Goal: Information Seeking & Learning: Find specific fact

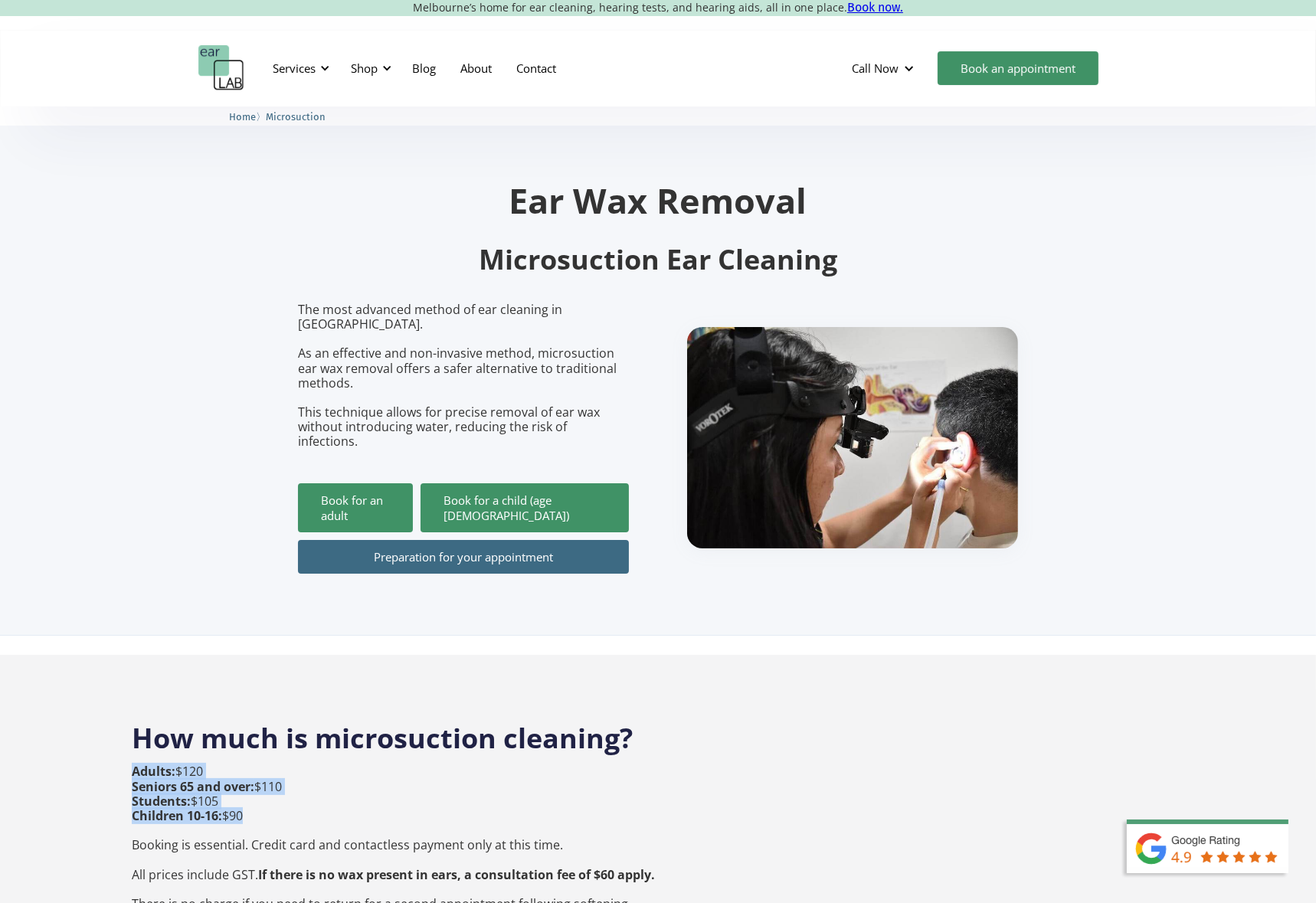
click at [437, 776] on p "Adults: $120 Seniors 65 and over: $110 Students: $105 Children 10-16: $90 Booki…" at bounding box center [393, 852] width 523 height 176
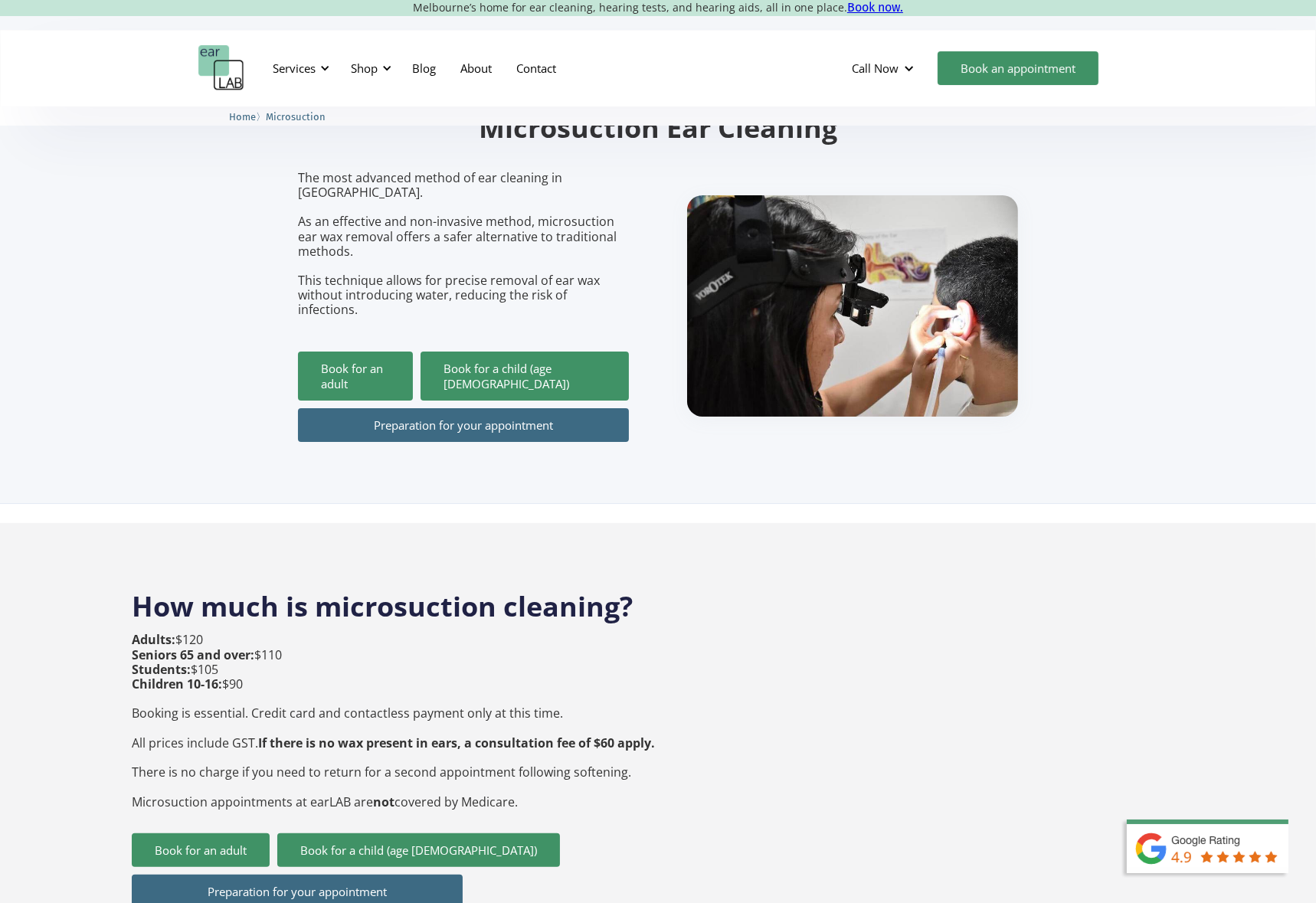
scroll to position [153, 0]
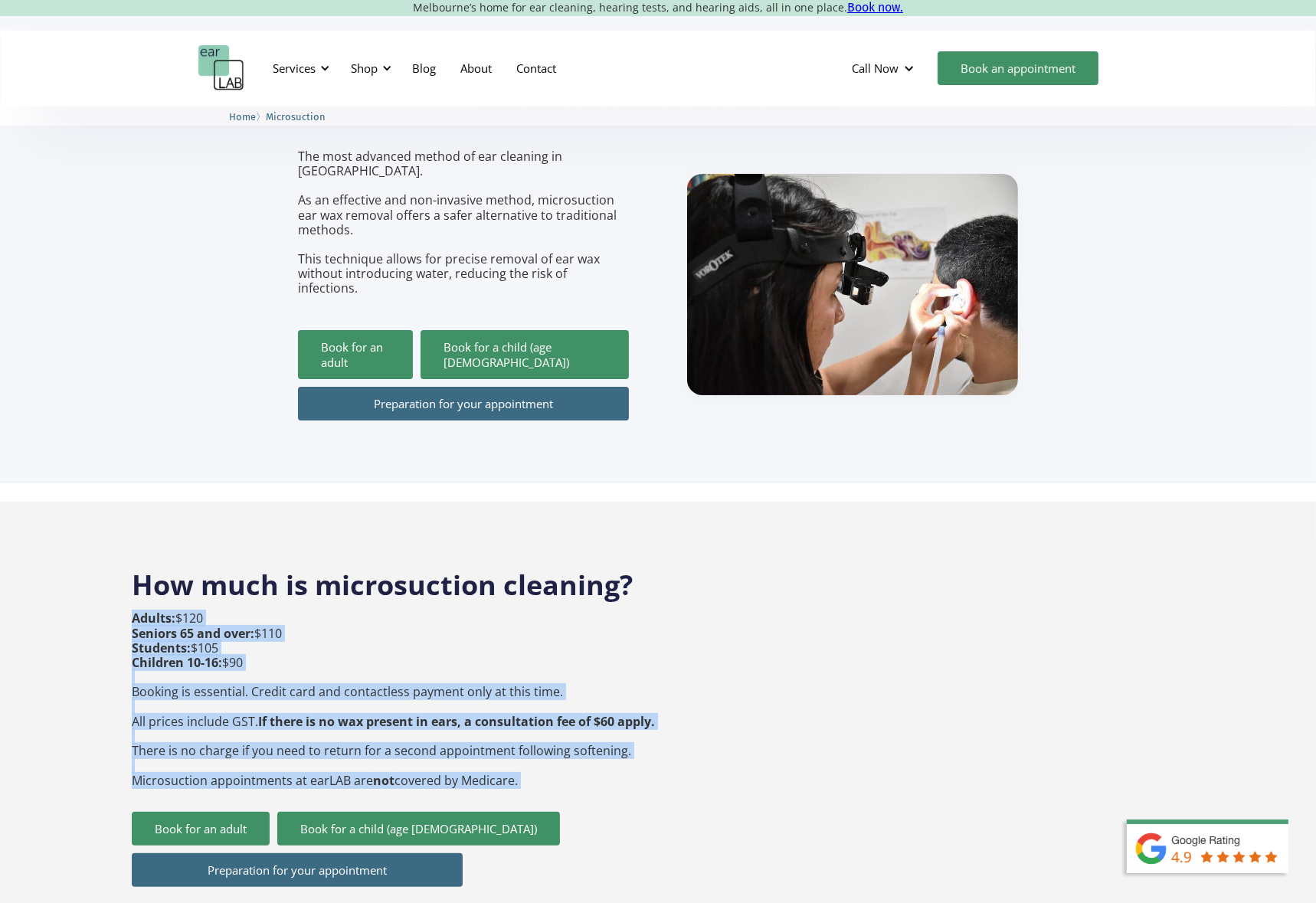
drag, startPoint x: 672, startPoint y: 692, endPoint x: 85, endPoint y: 704, distance: 587.1
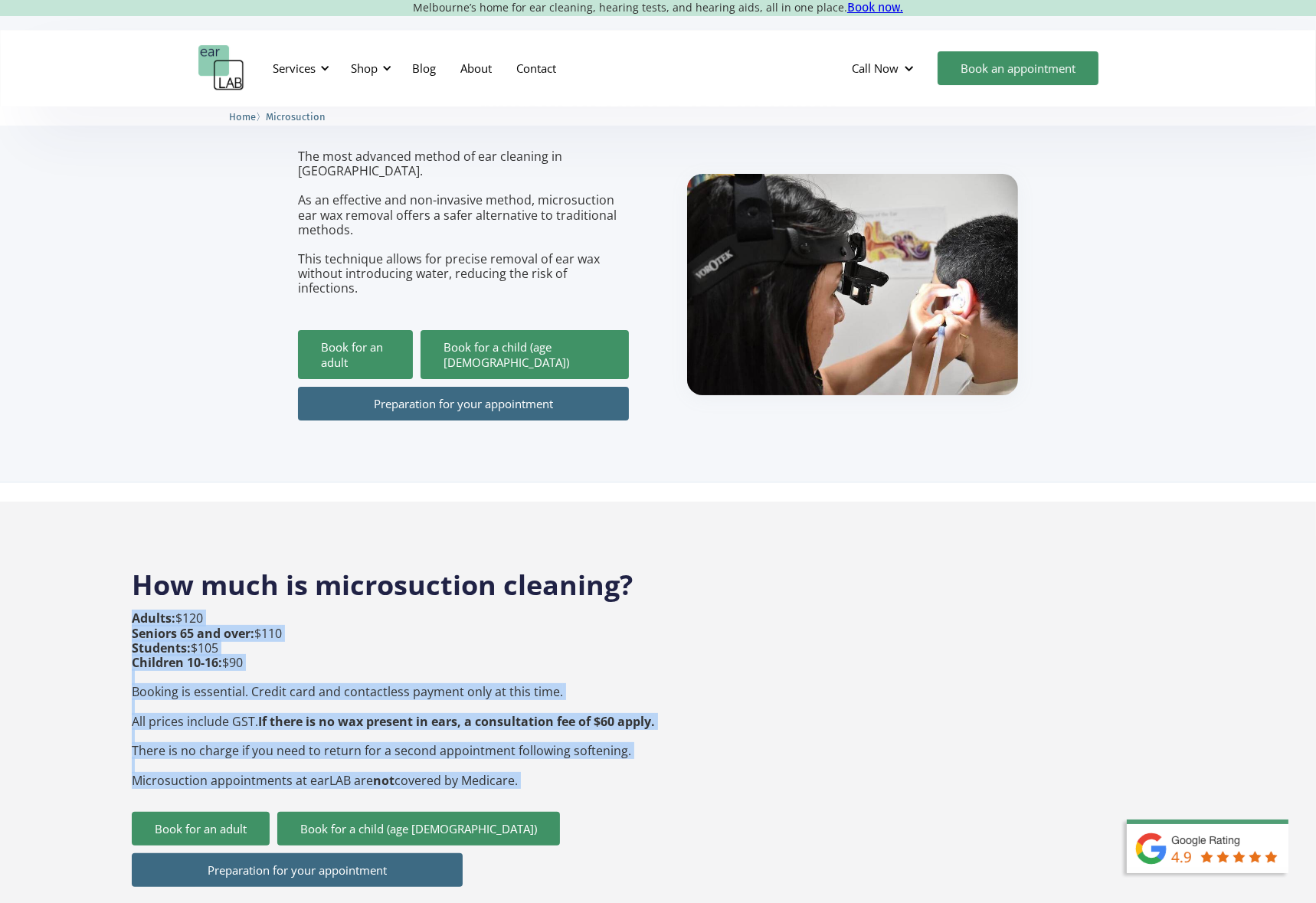
drag, startPoint x: 130, startPoint y: 727, endPoint x: 687, endPoint y: 722, distance: 557.0
click at [577, 746] on p "Adults: $120 Seniors 65 and over: $110 Students: $105 Children 10-16: $90 Booki…" at bounding box center [393, 699] width 523 height 176
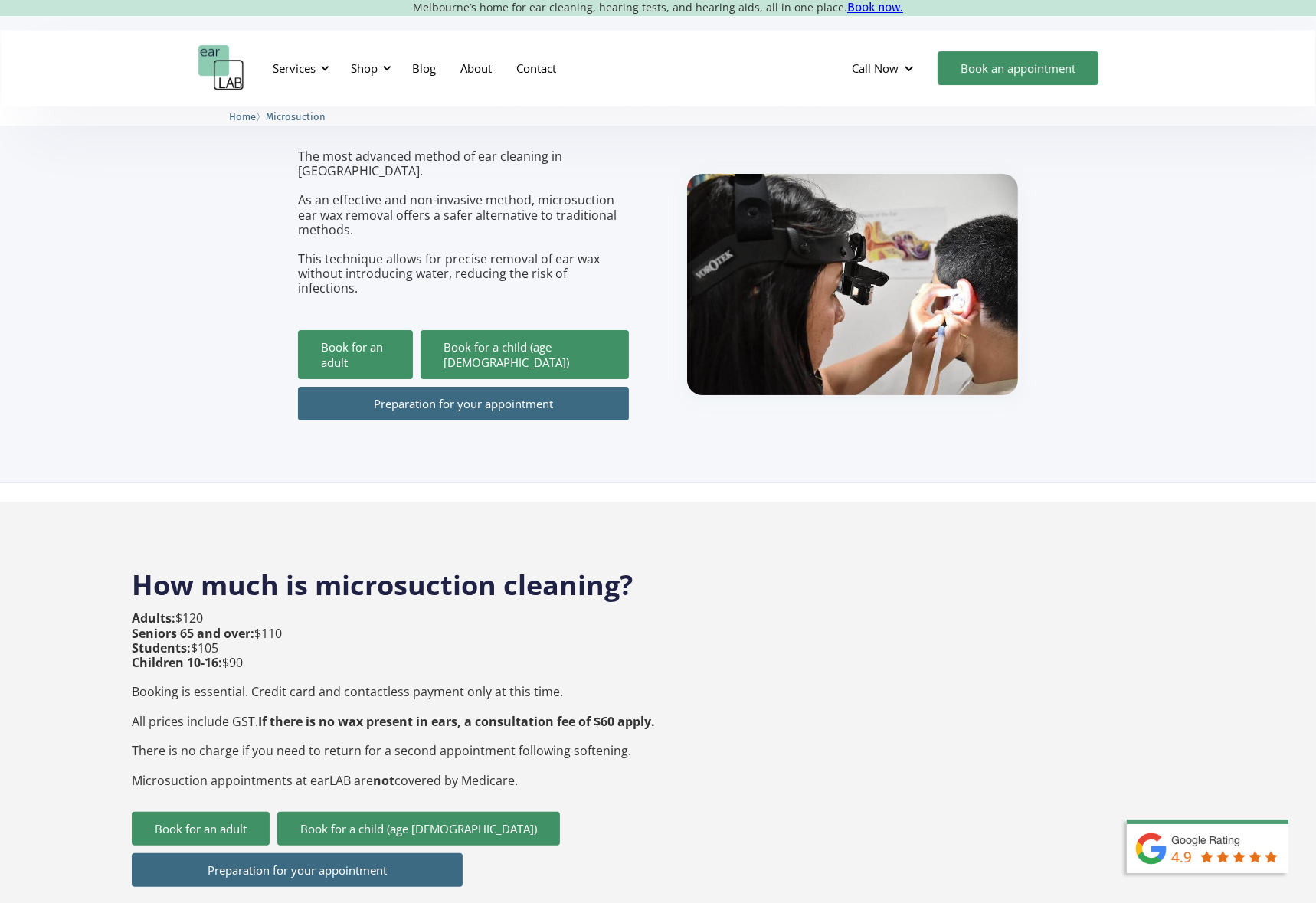
drag, startPoint x: 554, startPoint y: 751, endPoint x: 134, endPoint y: 660, distance: 429.7
click at [134, 660] on p "Adults: $120 Seniors 65 and over: $110 Students: $105 Children 10-16: $90 Booki…" at bounding box center [393, 699] width 523 height 176
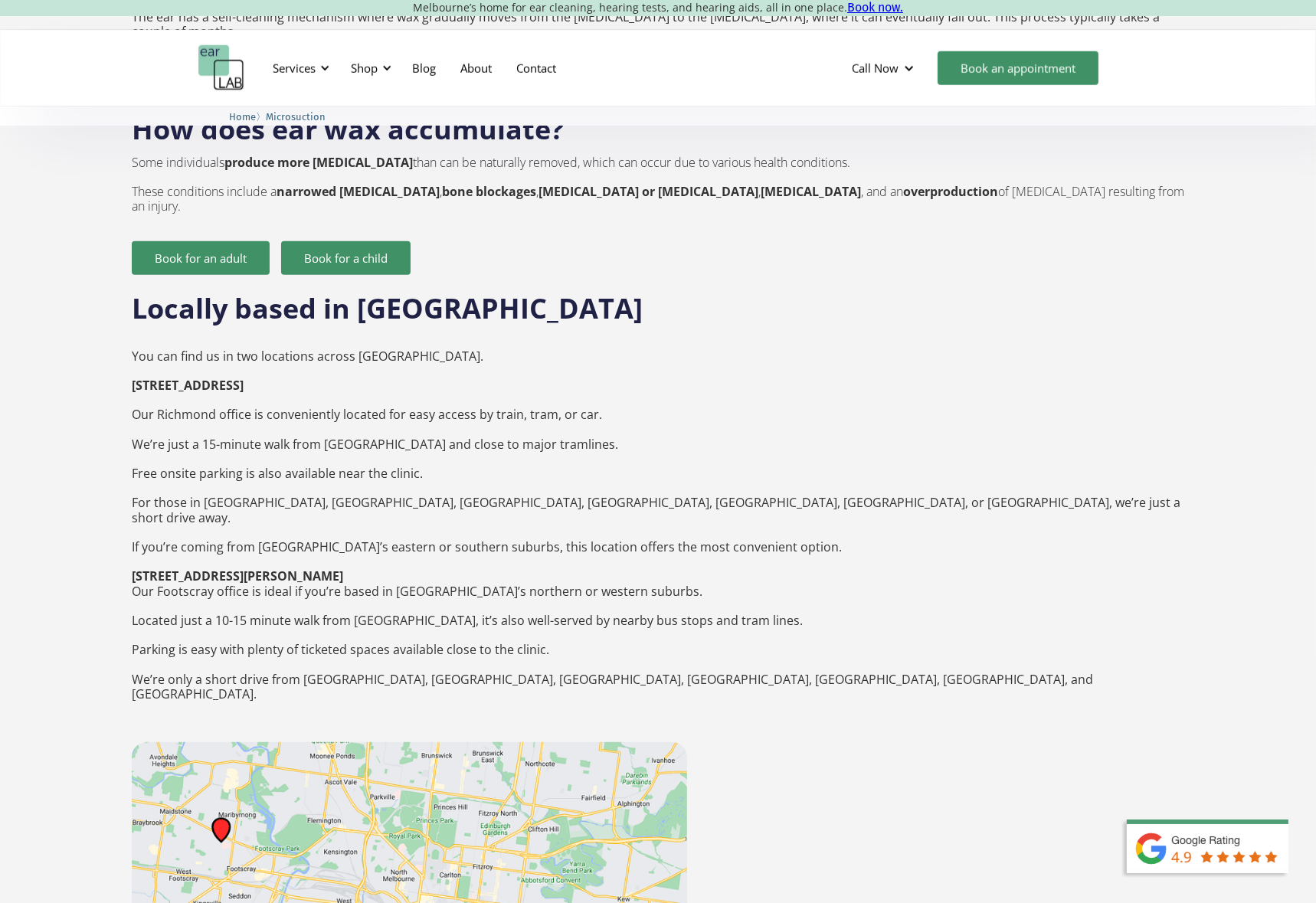
scroll to position [2222, 0]
